Goal: Communication & Community: Answer question/provide support

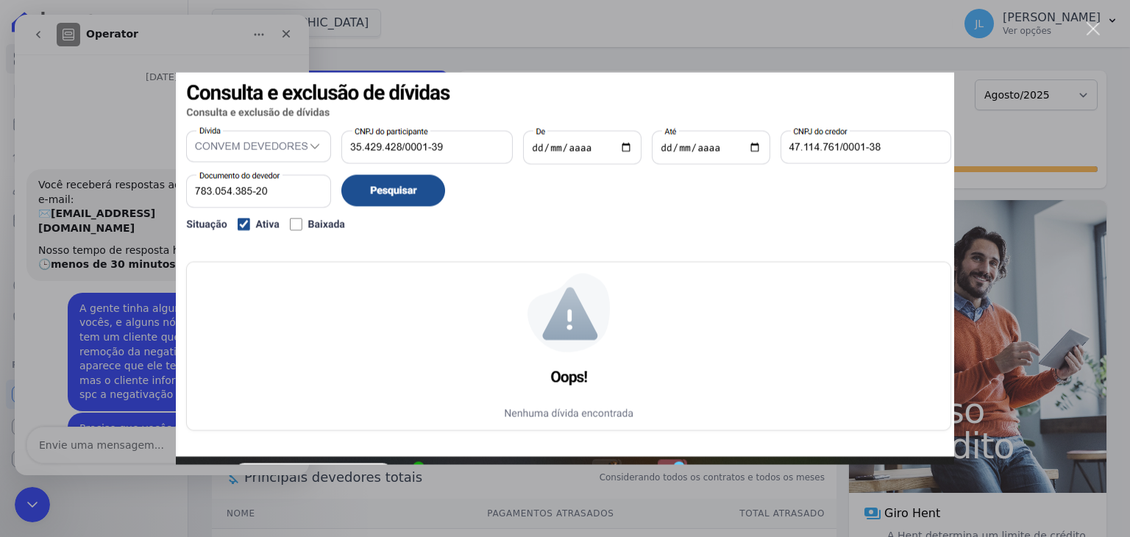
scroll to position [12381, 0]
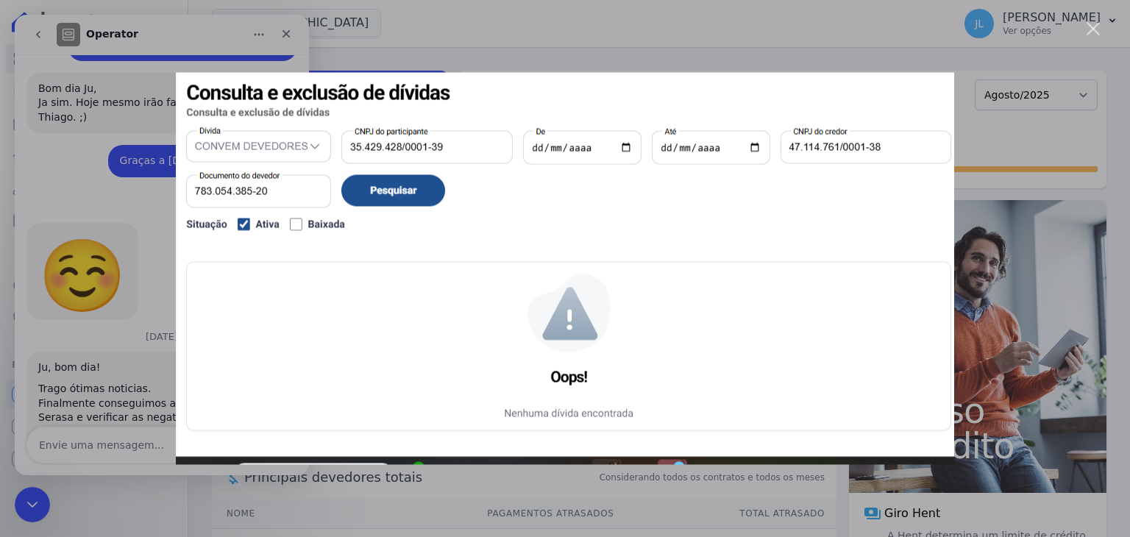
click at [844, 66] on div "Messenger da Intercom" at bounding box center [565, 268] width 1130 height 537
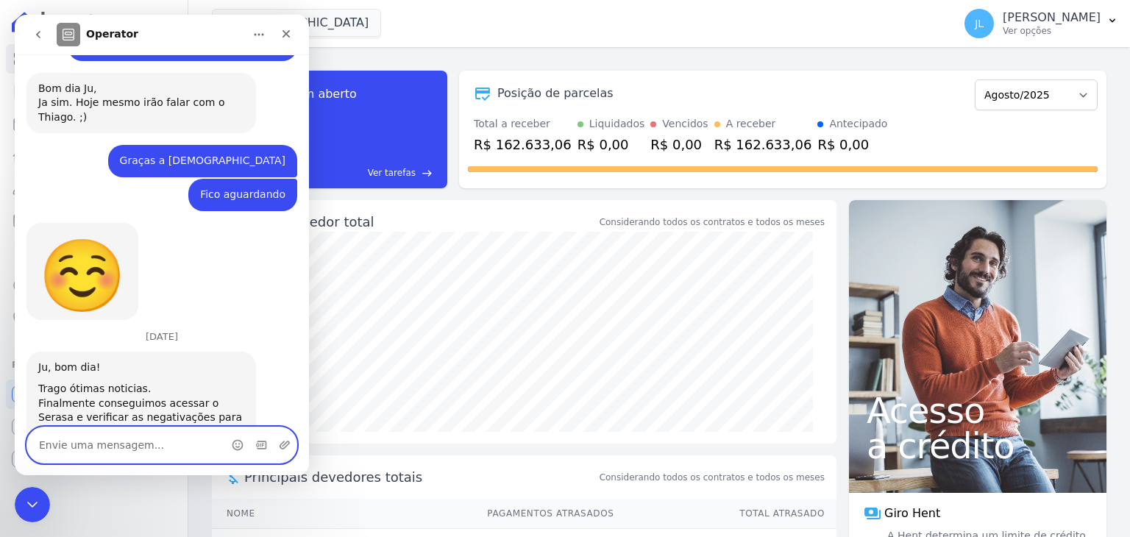
click at [116, 447] on textarea "Envie uma mensagem..." at bounding box center [161, 444] width 269 height 35
type textarea "o"
type textarea "Obrigada, Adri"
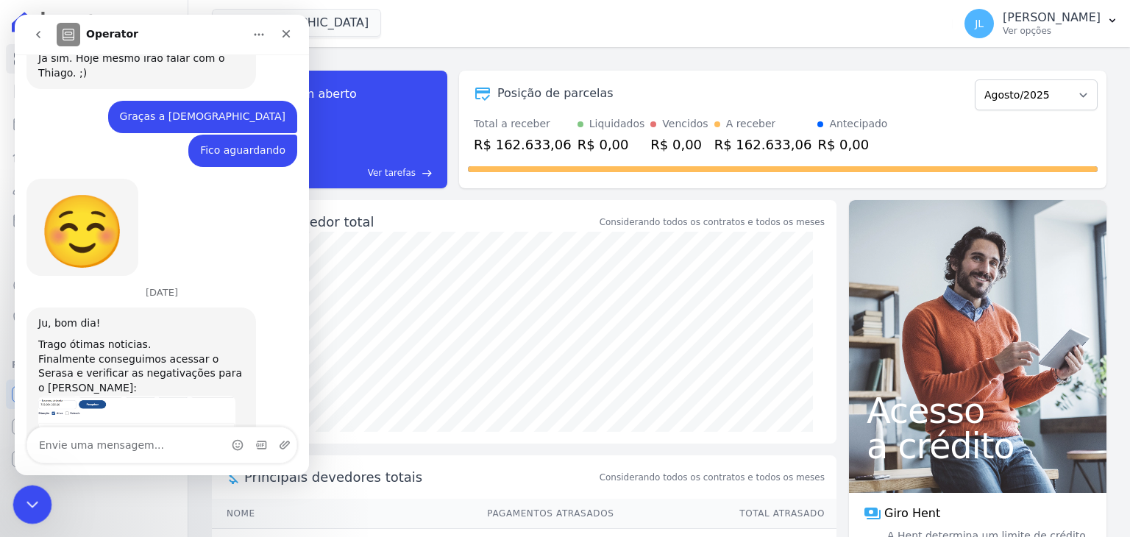
click at [16, 488] on div "Encerramento do Messenger da Intercom" at bounding box center [30, 502] width 35 height 35
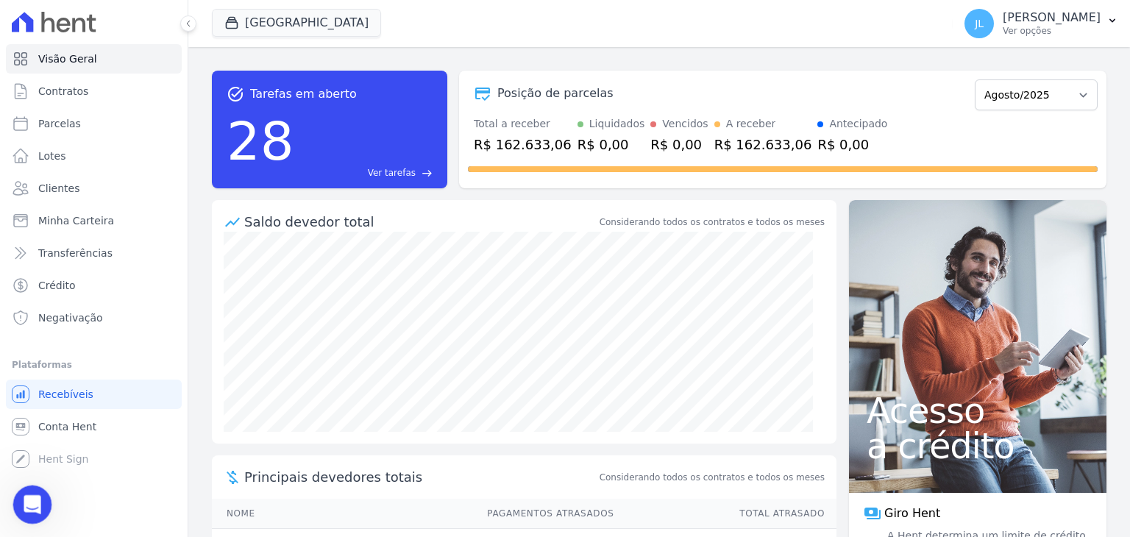
click at [40, 504] on div "Abertura do Messenger da Intercom" at bounding box center [30, 502] width 49 height 49
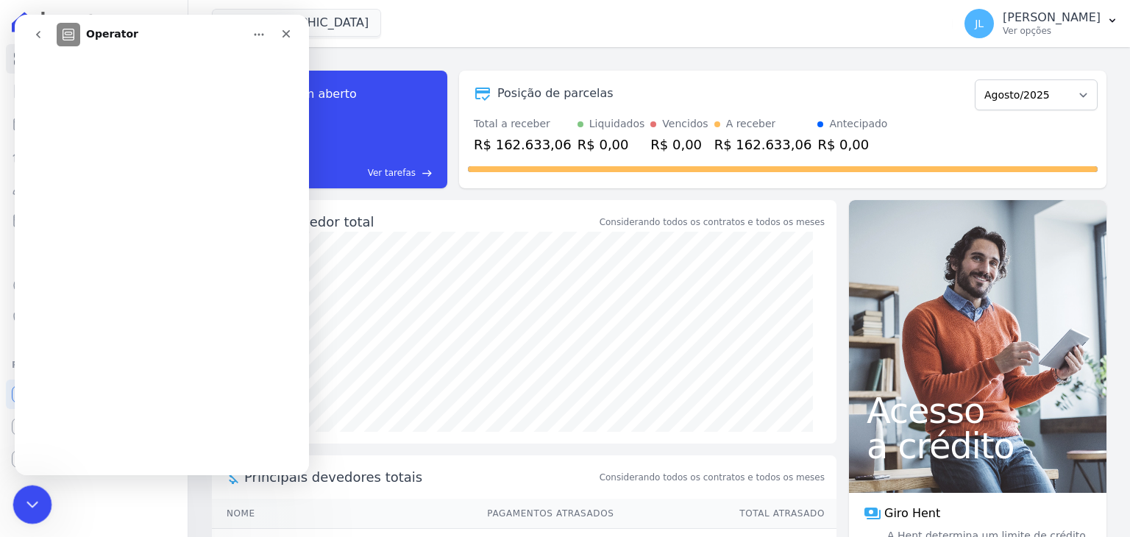
drag, startPoint x: 24, startPoint y: 494, endPoint x: 111, endPoint y: 618, distance: 151.4
click at [22, 493] on icon "Encerramento do Messenger da Intercom" at bounding box center [30, 502] width 18 height 18
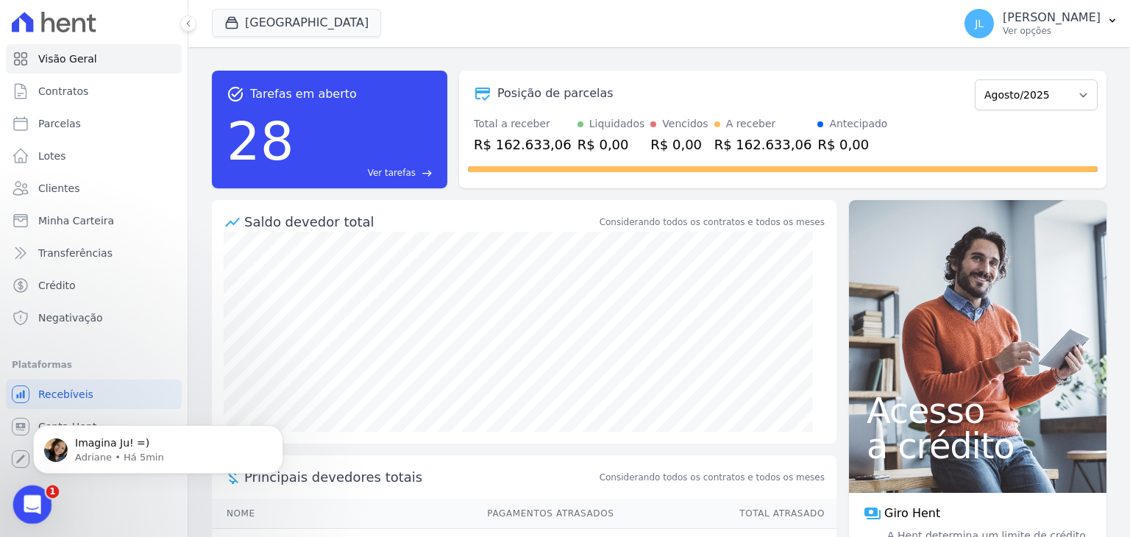
scroll to position [12469, 0]
click at [38, 498] on icon "Abertura do Messenger da Intercom" at bounding box center [30, 503] width 24 height 24
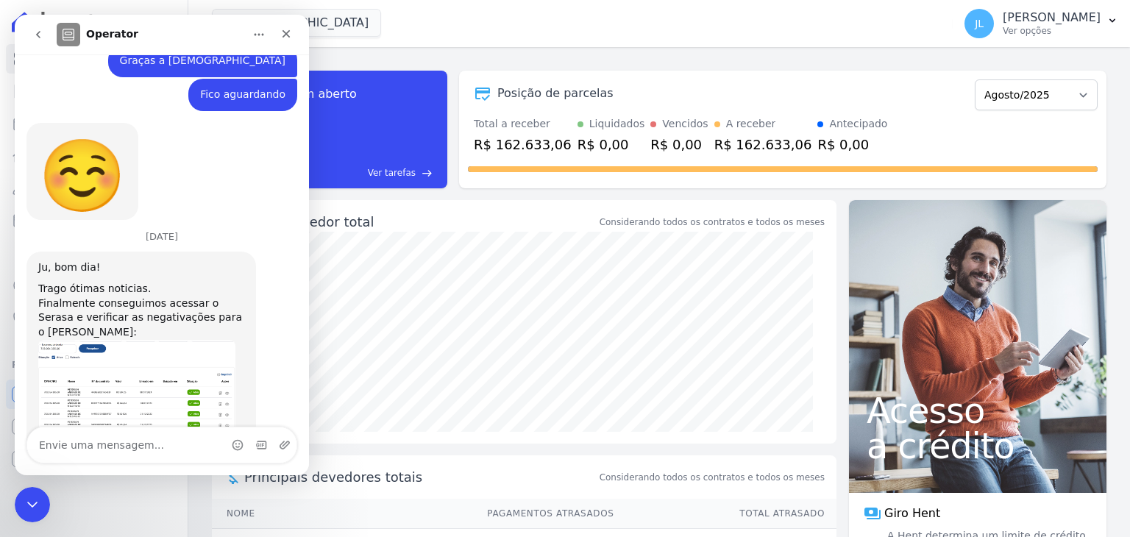
scroll to position [12493, 0]
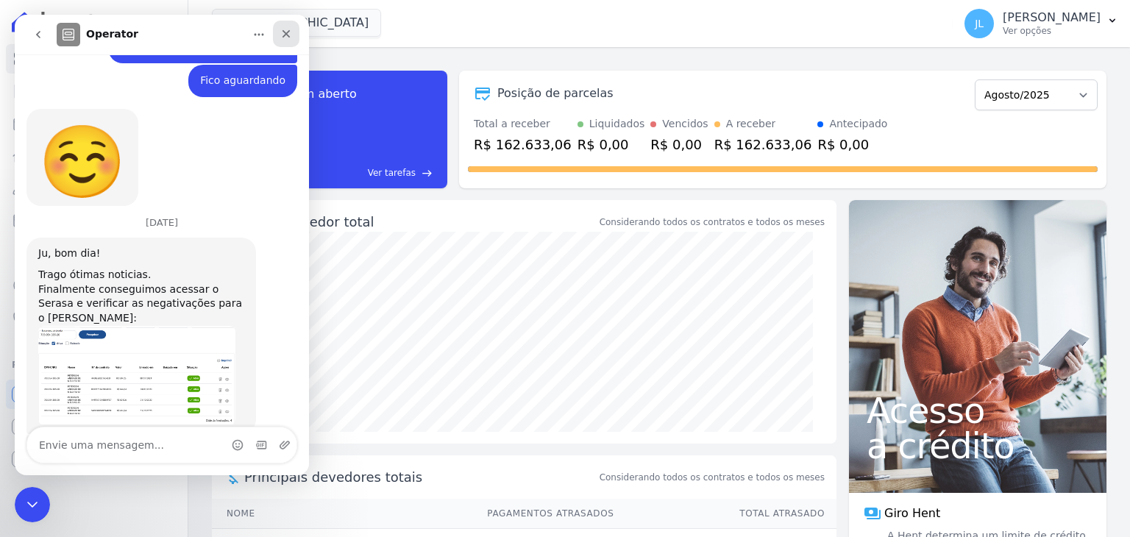
click at [288, 31] on icon "Fechar" at bounding box center [286, 34] width 8 height 8
